Goal: Task Accomplishment & Management: Manage account settings

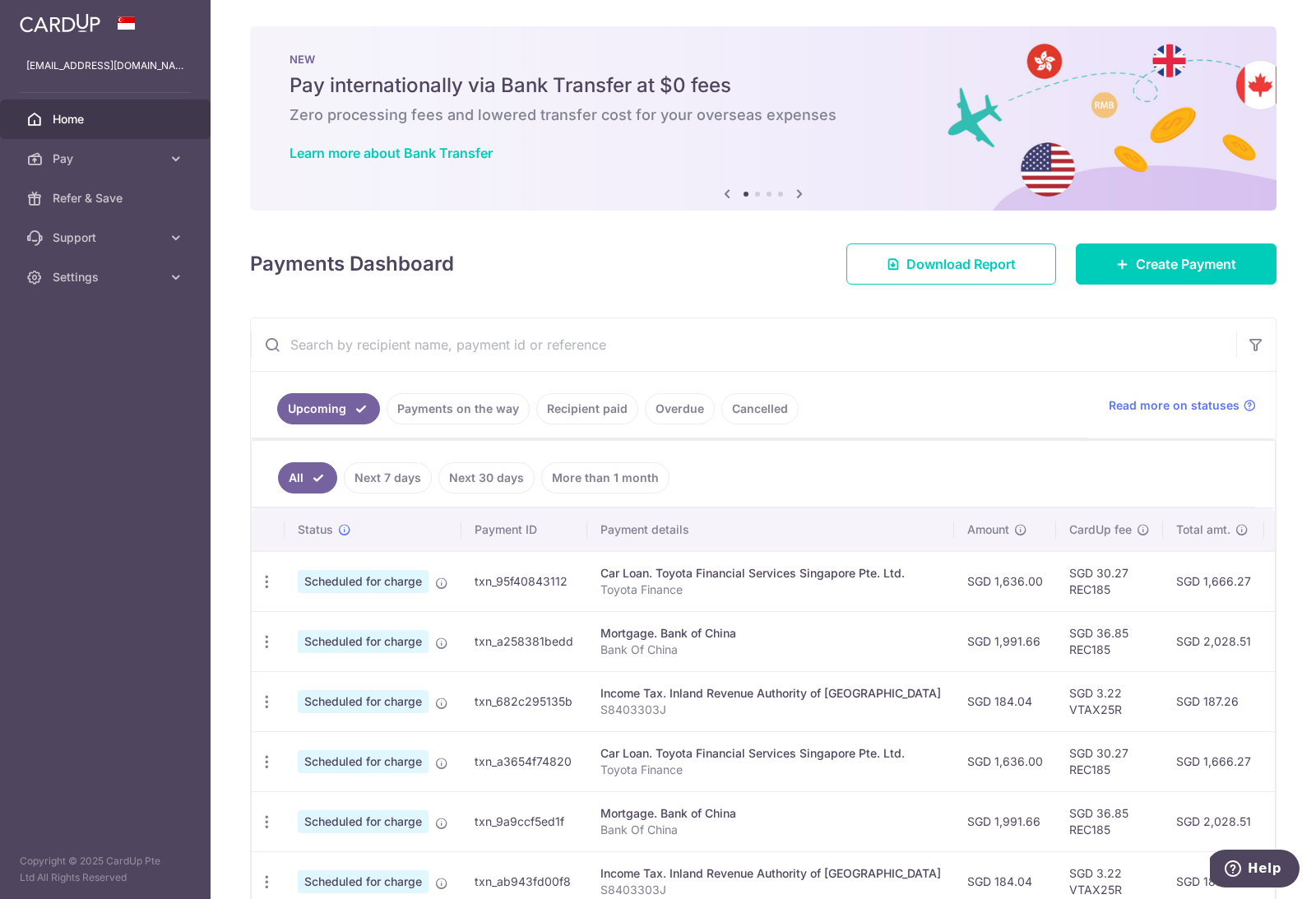
click at [401, 477] on link "Next 7 days" at bounding box center [387, 478] width 88 height 31
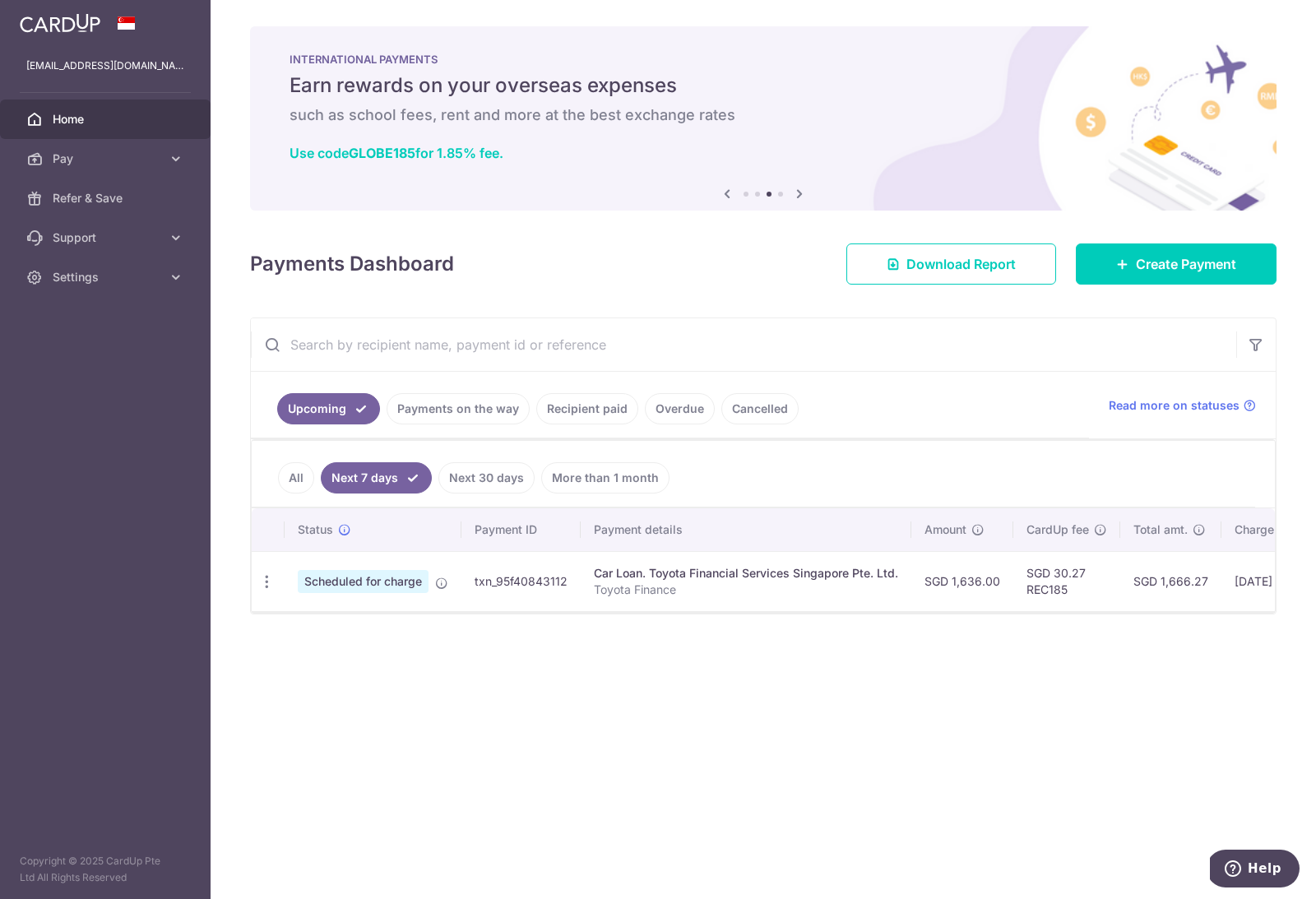
click at [495, 477] on link "Next 30 days" at bounding box center [487, 478] width 96 height 31
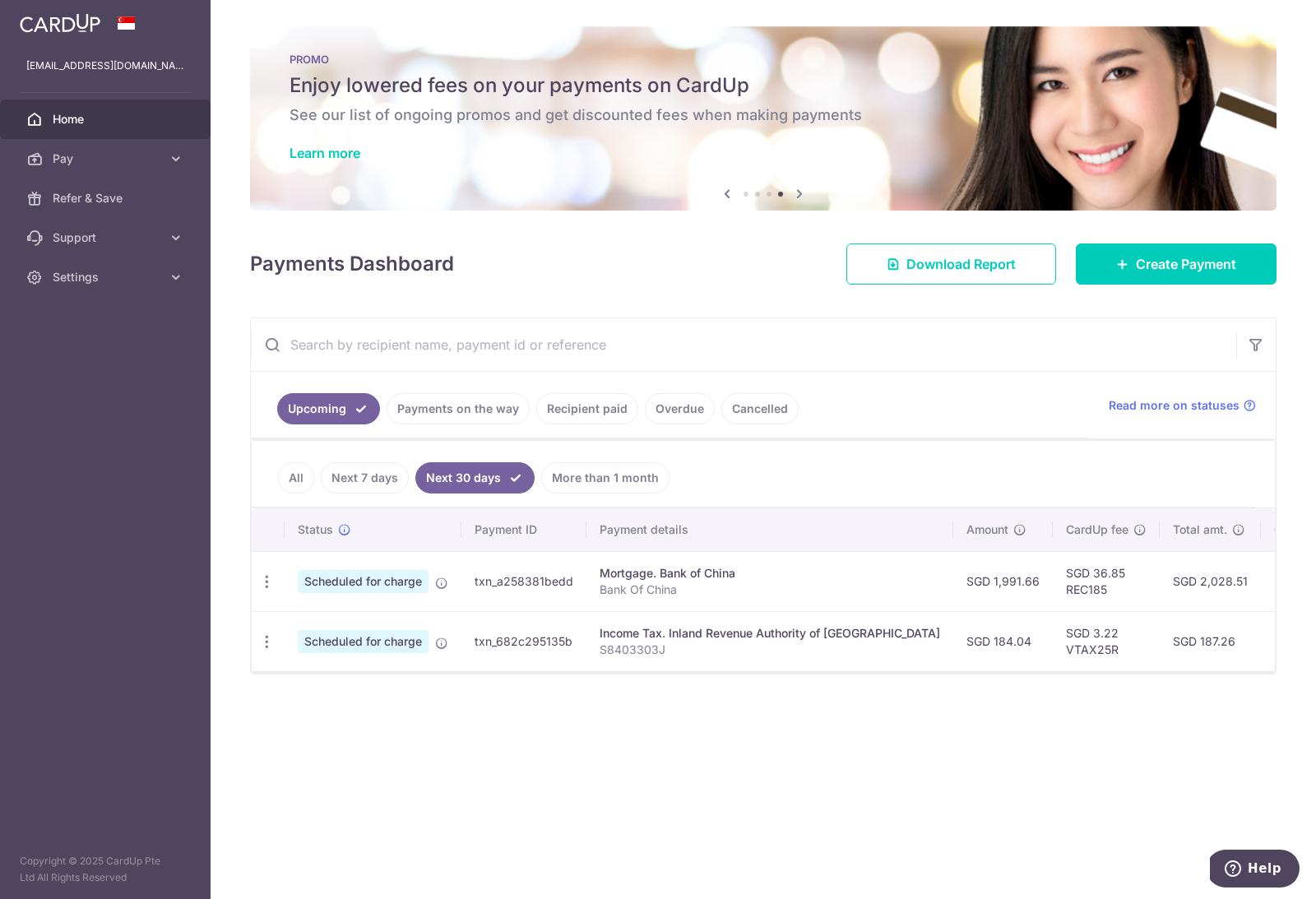
click at [383, 479] on link "Next 7 days" at bounding box center [364, 478] width 88 height 31
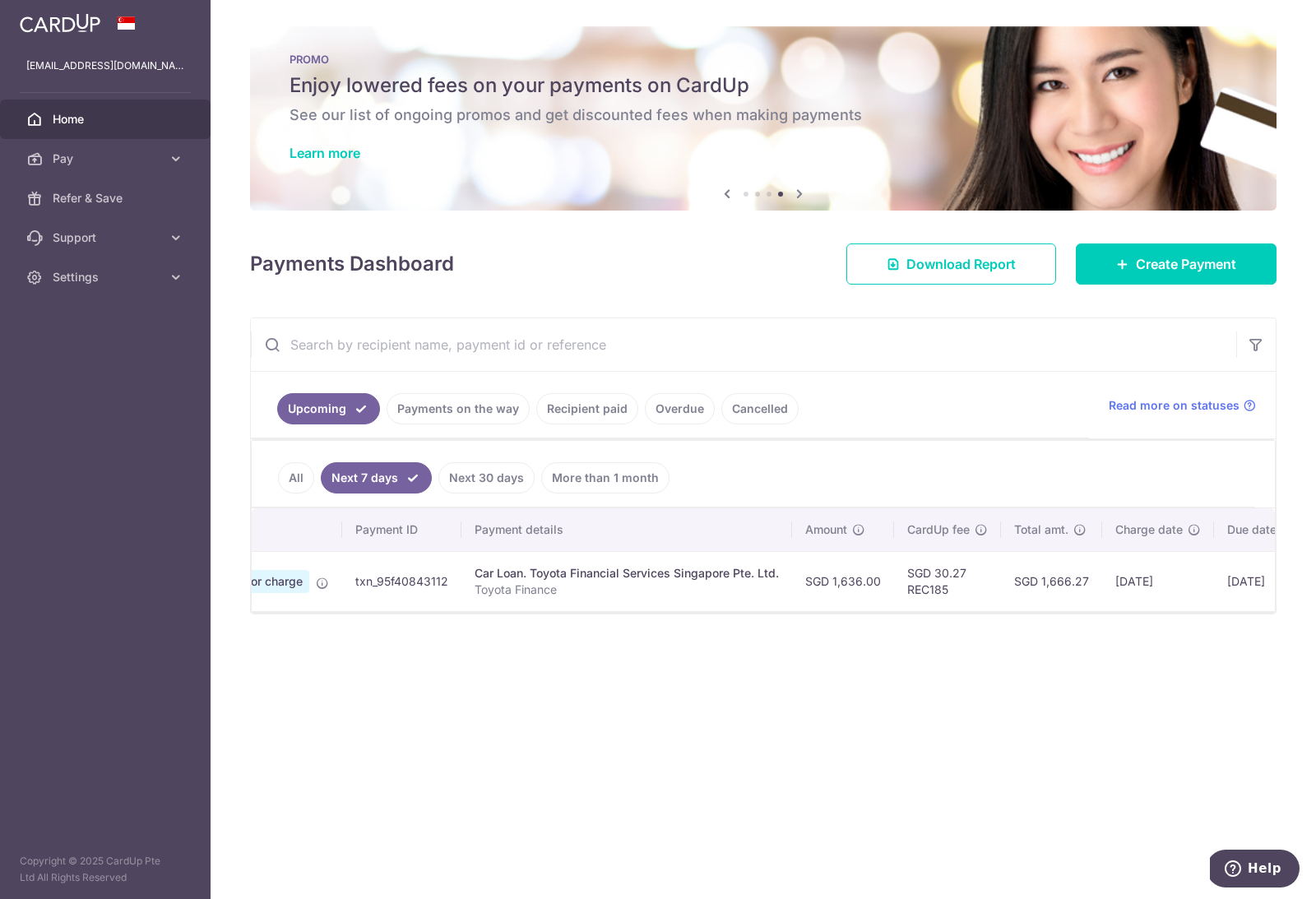
click at [127, 288] on link "Settings" at bounding box center [105, 277] width 211 height 39
click at [98, 366] on link "Logout" at bounding box center [105, 356] width 211 height 39
